Goal: Information Seeking & Learning: Learn about a topic

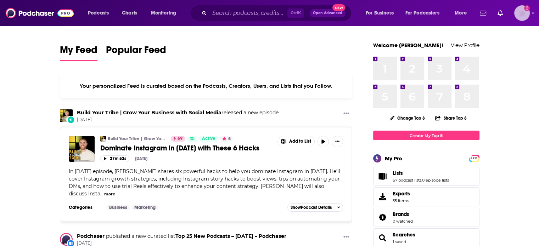
click at [534, 14] on icon "Show profile menu" at bounding box center [532, 13] width 3 height 4
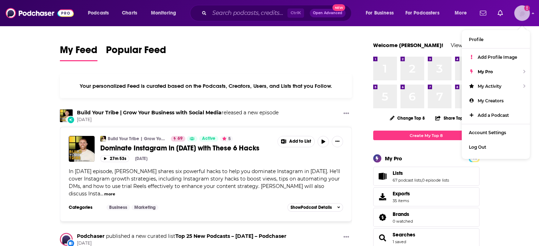
click at [528, 12] on img "Logged in as NickG" at bounding box center [522, 13] width 16 height 16
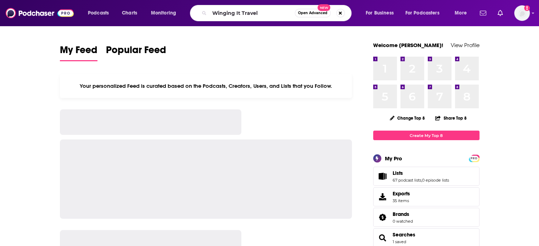
type input "Winging It Travel"
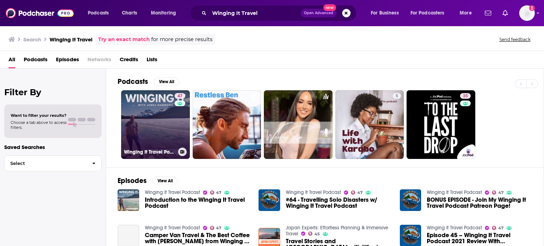
click at [154, 121] on link "47 Winging It Travel Podcast" at bounding box center [155, 124] width 69 height 69
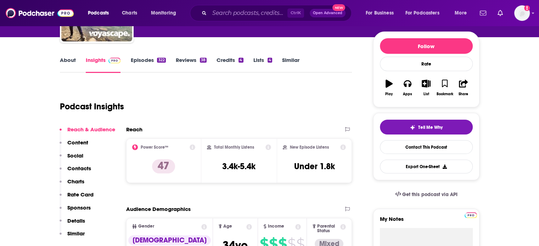
scroll to position [106, 0]
